Goal: Transaction & Acquisition: Purchase product/service

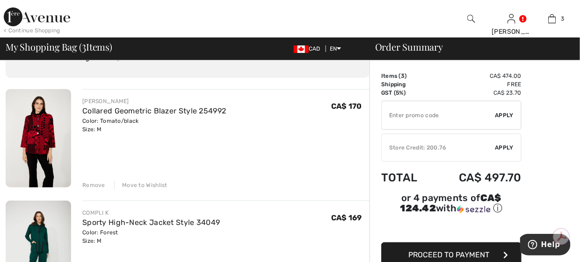
scroll to position [94, 0]
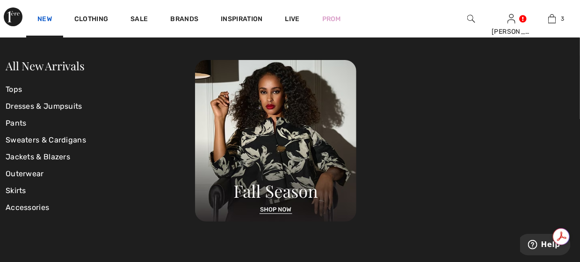
click at [50, 20] on link "New" at bounding box center [44, 20] width 15 height 10
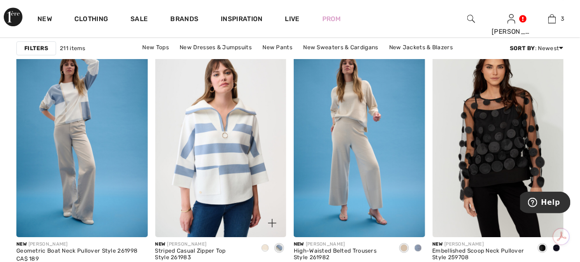
scroll to position [3135, 0]
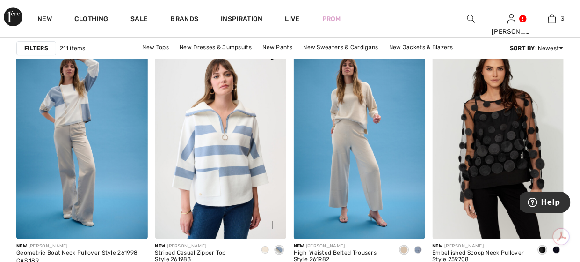
click at [229, 140] on img at bounding box center [220, 140] width 131 height 197
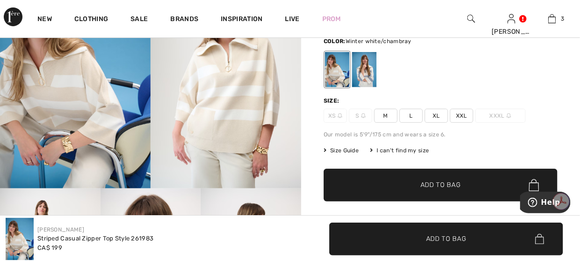
click at [364, 65] on div at bounding box center [364, 69] width 24 height 35
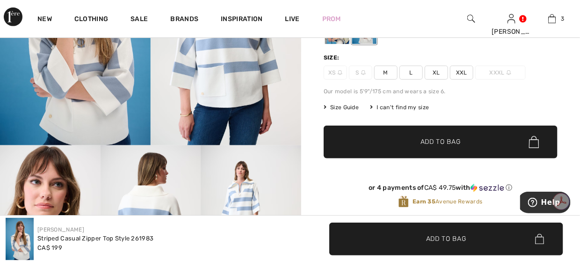
scroll to position [94, 0]
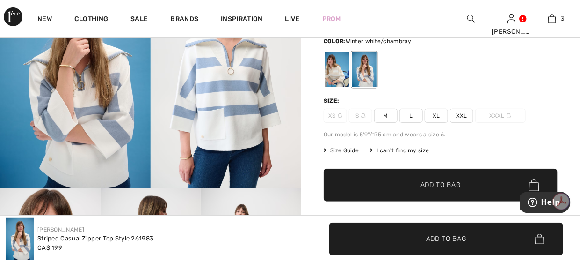
click at [385, 118] on span "M" at bounding box center [385, 116] width 23 height 14
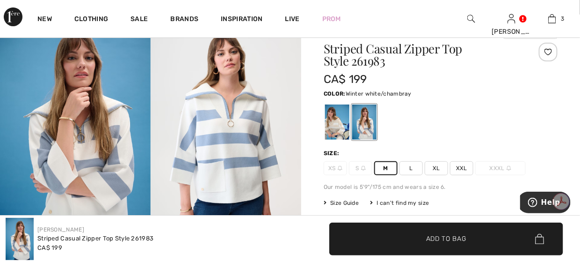
scroll to position [140, 0]
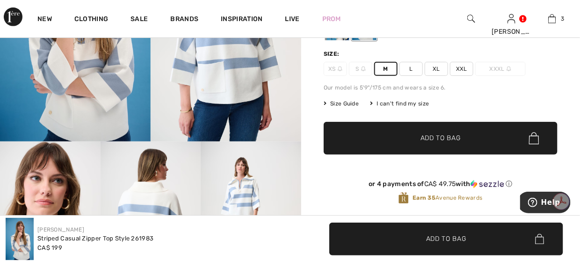
click at [433, 133] on span "Add to Bag" at bounding box center [441, 138] width 40 height 10
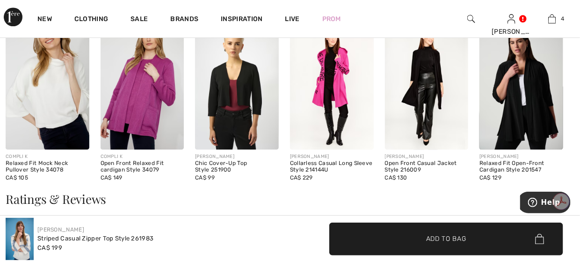
scroll to position [795, 0]
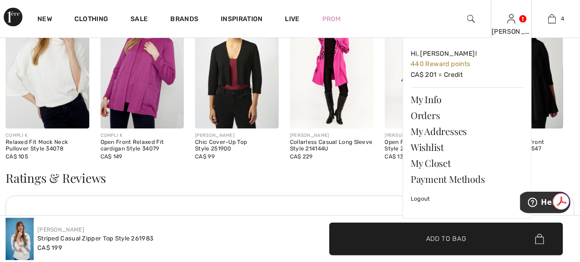
click at [515, 26] on div "Cheryl Hi, Cheryl! 440 Reward points CA$ 201 = Credit My Info Orders My Address…" at bounding box center [511, 18] width 41 height 37
click at [435, 143] on link "Wishlist" at bounding box center [467, 147] width 113 height 16
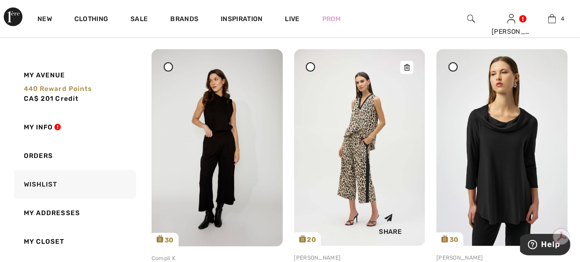
scroll to position [94, 0]
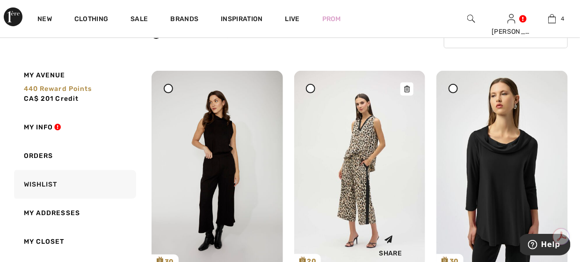
click at [406, 88] on icon at bounding box center [407, 89] width 6 height 7
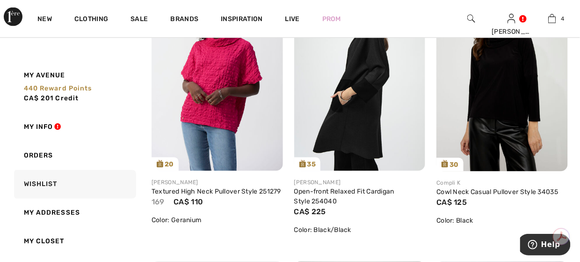
scroll to position [468, 0]
click at [364, 113] on img at bounding box center [359, 72] width 131 height 197
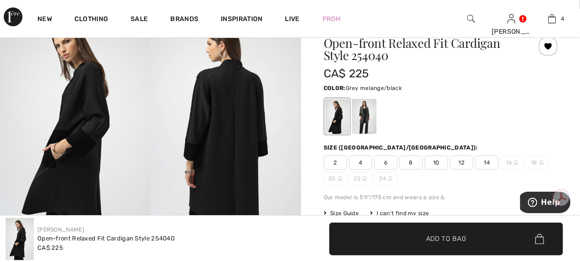
click at [369, 113] on div at bounding box center [364, 116] width 24 height 35
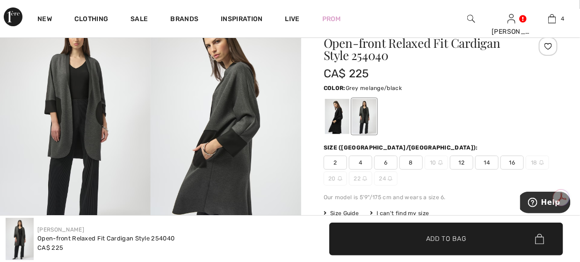
scroll to position [94, 0]
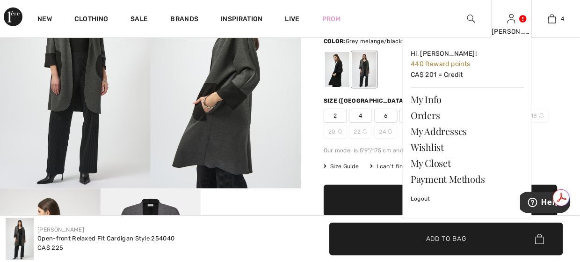
click at [502, 22] on div "Cheryl Hi, Cheryl! 440 Reward points CA$ 201 = Credit My Info Orders My Address…" at bounding box center [511, 18] width 41 height 37
click at [428, 146] on link "Wishlist" at bounding box center [467, 147] width 113 height 16
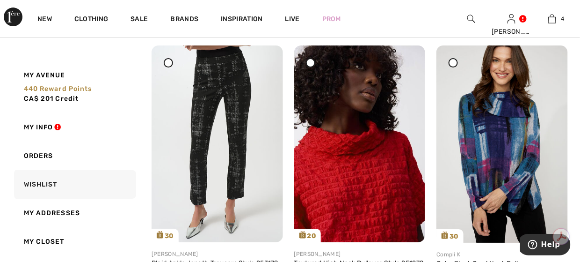
scroll to position [1029, 0]
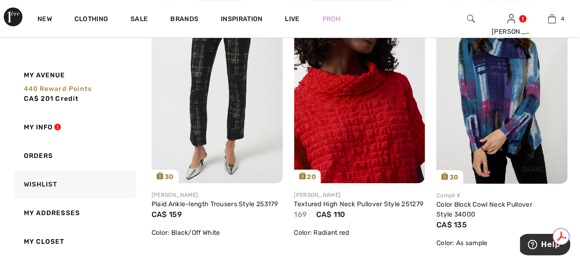
click at [478, 145] on img at bounding box center [502, 84] width 131 height 197
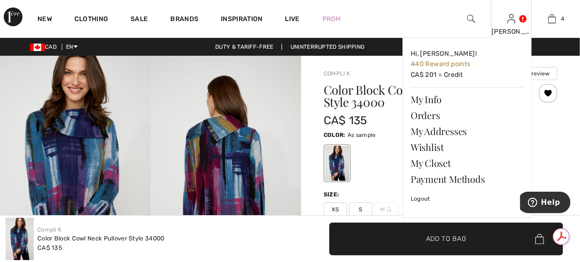
click at [510, 27] on div "[PERSON_NAME]" at bounding box center [512, 32] width 40 height 10
click at [439, 143] on link "Wishlist" at bounding box center [467, 147] width 113 height 16
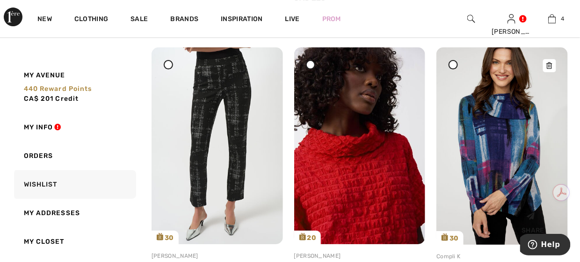
scroll to position [936, 0]
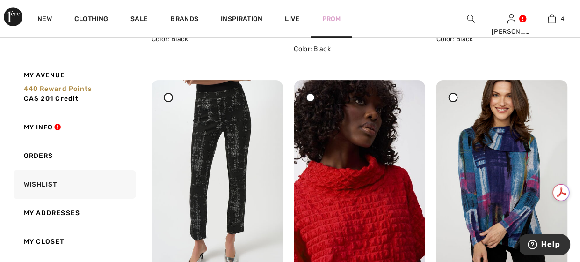
drag, startPoint x: 549, startPoint y: 104, endPoint x: 337, endPoint y: 33, distance: 223.6
click at [549, 90] on icon at bounding box center [550, 86] width 6 height 7
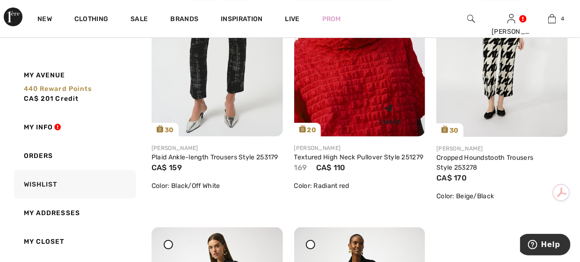
scroll to position [983, 0]
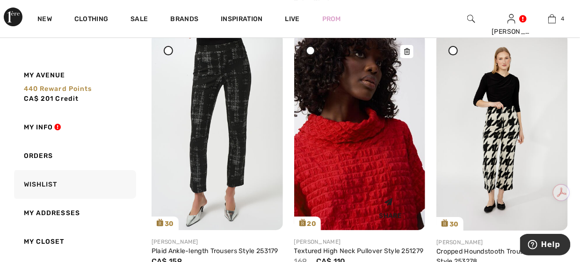
click at [408, 55] on icon at bounding box center [407, 51] width 6 height 7
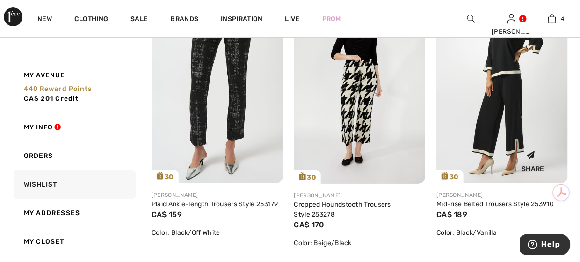
scroll to position [1029, 0]
click at [491, 94] on img at bounding box center [502, 84] width 131 height 197
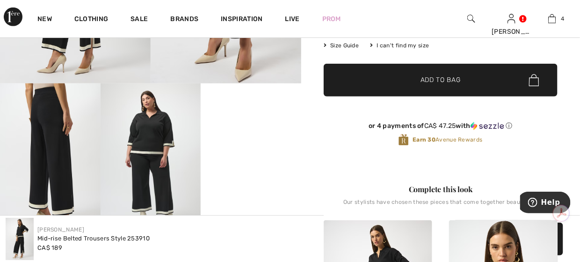
scroll to position [140, 0]
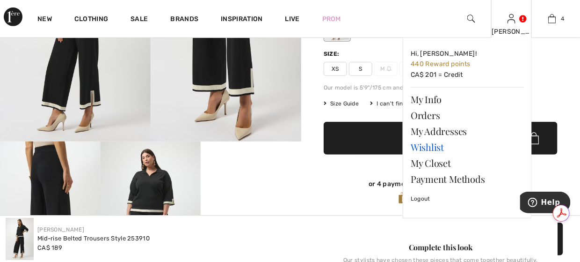
click at [435, 144] on link "Wishlist" at bounding box center [467, 147] width 113 height 16
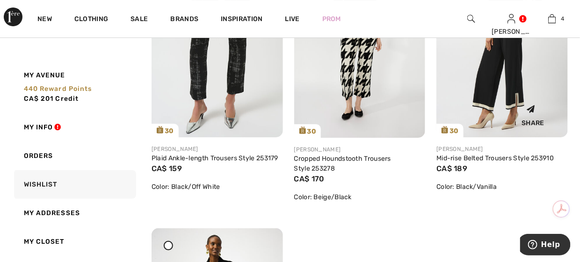
scroll to position [1001, 0]
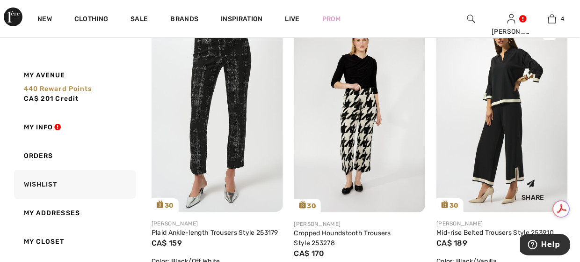
click at [552, 36] on icon at bounding box center [550, 33] width 6 height 7
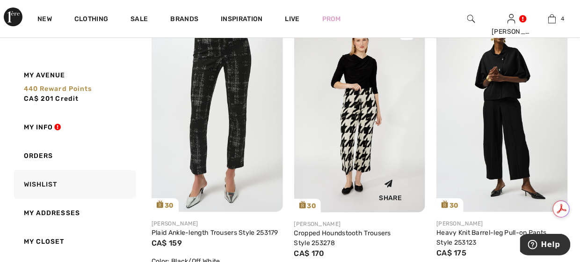
click at [369, 90] on img at bounding box center [359, 113] width 131 height 197
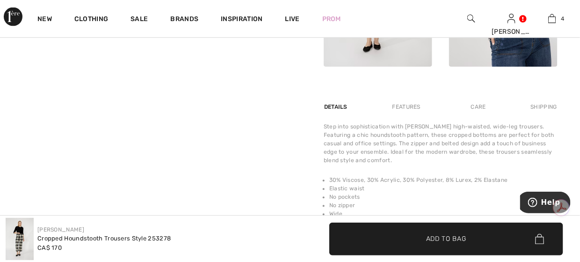
scroll to position [655, 0]
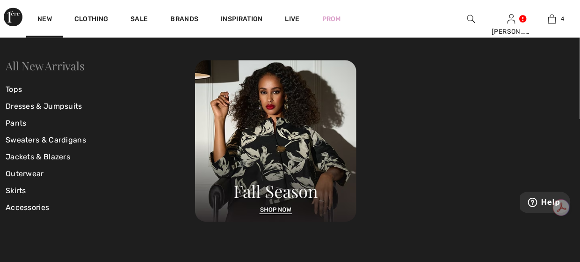
click at [21, 64] on link "All New Arrivals" at bounding box center [45, 65] width 79 height 15
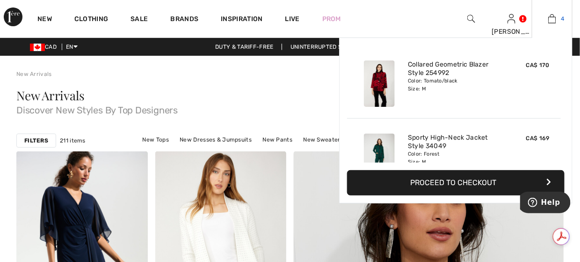
click at [550, 19] on img at bounding box center [552, 18] width 8 height 11
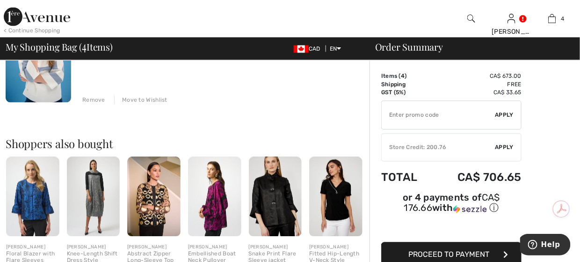
scroll to position [468, 0]
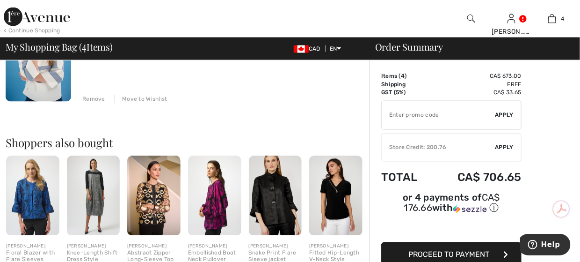
click at [152, 186] on img at bounding box center [153, 196] width 53 height 80
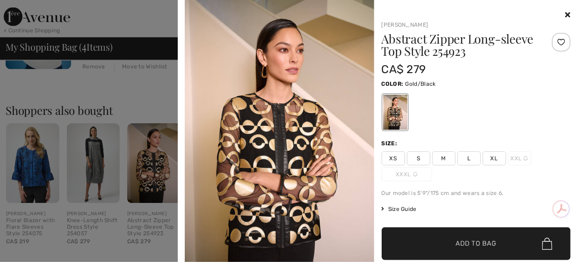
scroll to position [515, 0]
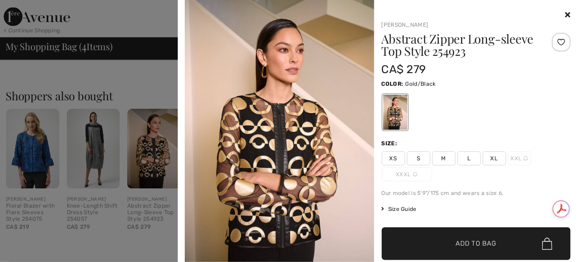
drag, startPoint x: 561, startPoint y: 17, endPoint x: 482, endPoint y: 30, distance: 79.3
click at [566, 17] on icon at bounding box center [568, 14] width 5 height 7
